Goal: Transaction & Acquisition: Purchase product/service

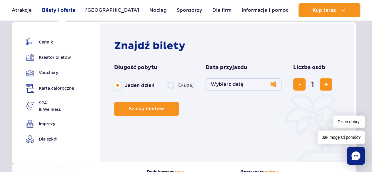
scroll to position [9, 0]
click at [274, 86] on button "Wybierz datę" at bounding box center [243, 84] width 76 height 12
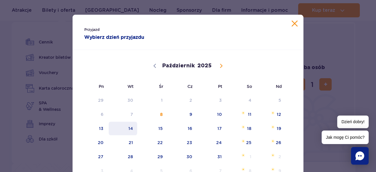
click at [131, 131] on span "14" at bounding box center [123, 129] width 30 height 14
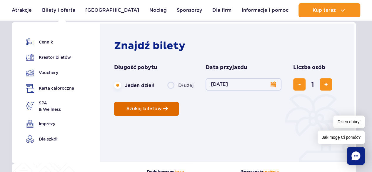
click at [155, 109] on span "Szukaj biletów" at bounding box center [143, 108] width 35 height 5
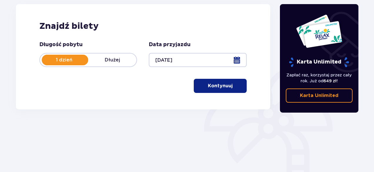
scroll to position [82, 0]
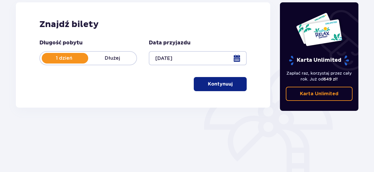
click at [223, 86] on p "Kontynuuj" at bounding box center [220, 84] width 25 height 6
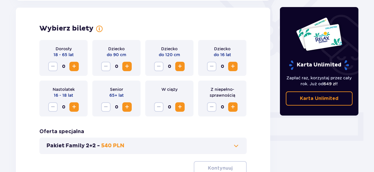
scroll to position [163, 0]
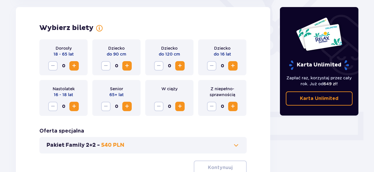
click at [74, 65] on span "Zwiększ" at bounding box center [74, 65] width 7 height 7
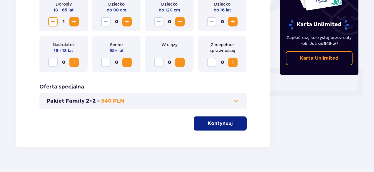
click at [232, 124] on span "button" at bounding box center [233, 123] width 7 height 7
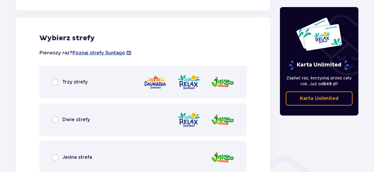
scroll to position [326, 0]
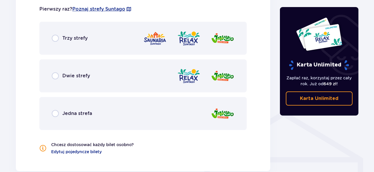
click at [53, 114] on input "radio" at bounding box center [55, 113] width 7 height 7
radio input "true"
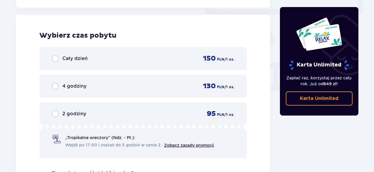
scroll to position [531, 0]
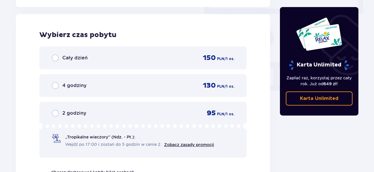
click at [56, 85] on input "radio" at bounding box center [55, 85] width 7 height 7
radio input "true"
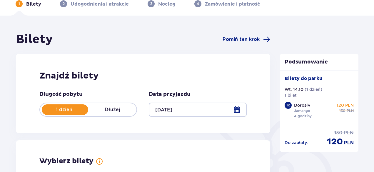
scroll to position [0, 0]
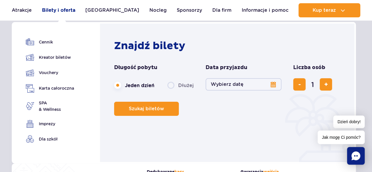
scroll to position [12, 0]
click at [46, 44] on link "Cennik" at bounding box center [50, 42] width 48 height 8
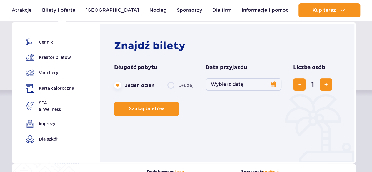
scroll to position [72, 0]
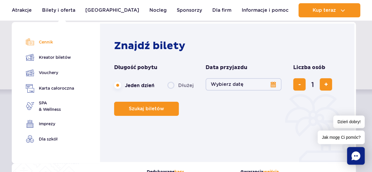
click at [45, 43] on link "Cennik" at bounding box center [50, 42] width 48 height 8
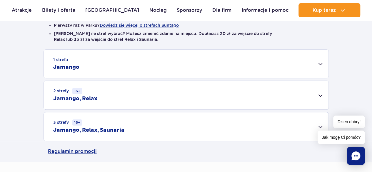
scroll to position [178, 0]
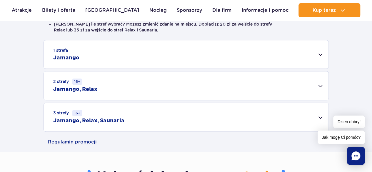
click at [317, 53] on div "1 strefa Jamango" at bounding box center [186, 54] width 285 height 28
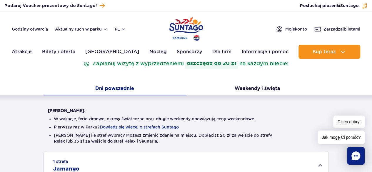
scroll to position [0, 0]
